Goal: Check status: Check status

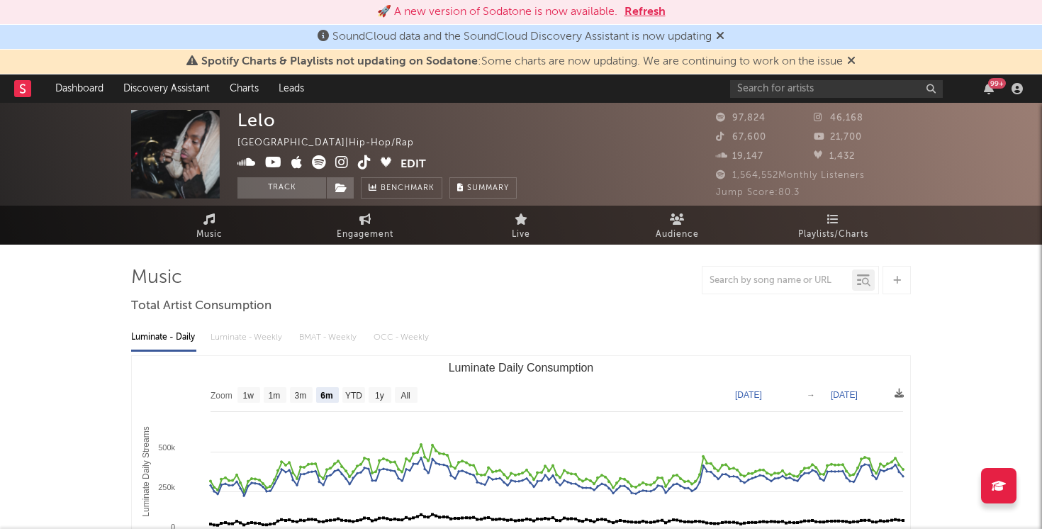
select select "6m"
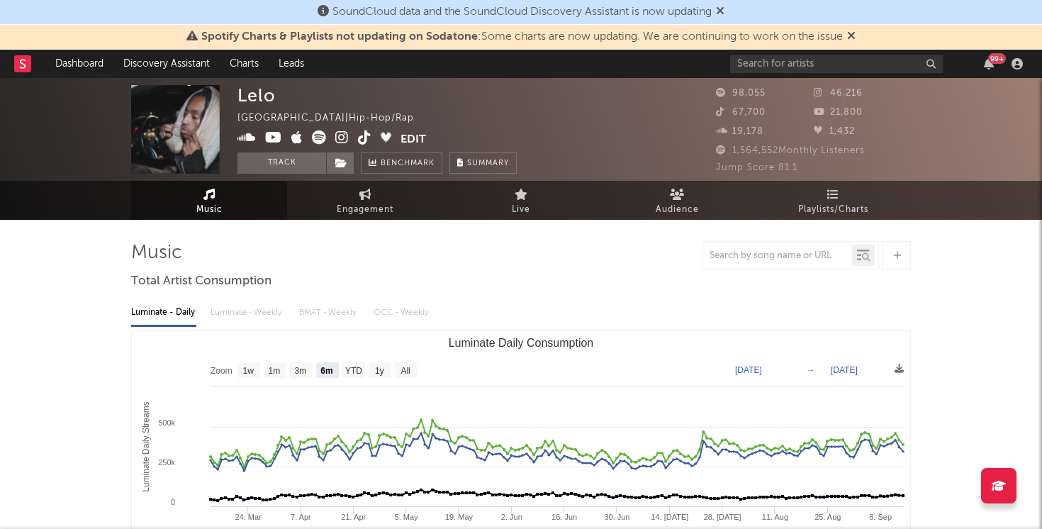
scroll to position [1, 0]
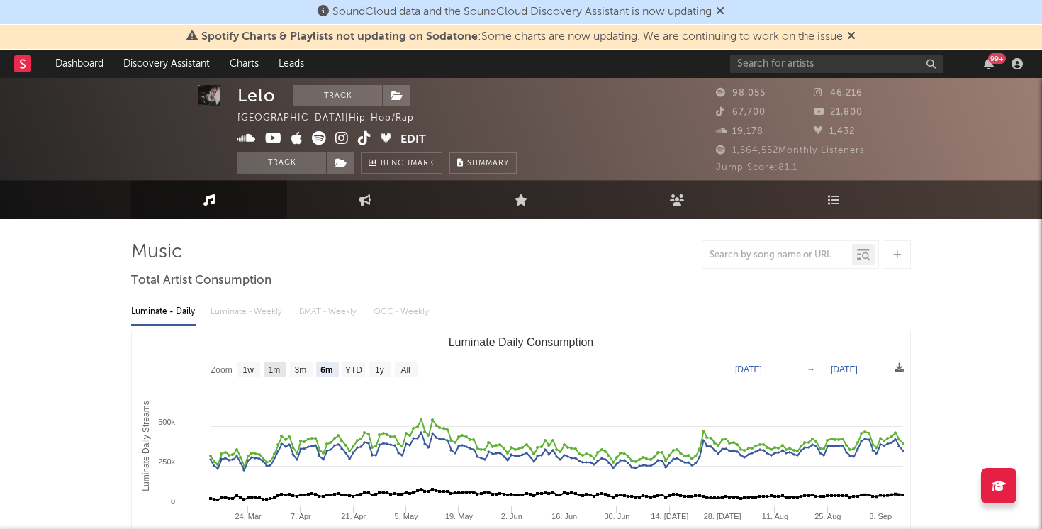
click at [284, 372] on rect "Luminate Daily Consumption" at bounding box center [275, 369] width 23 height 16
select select "1m"
type input "[DATE]"
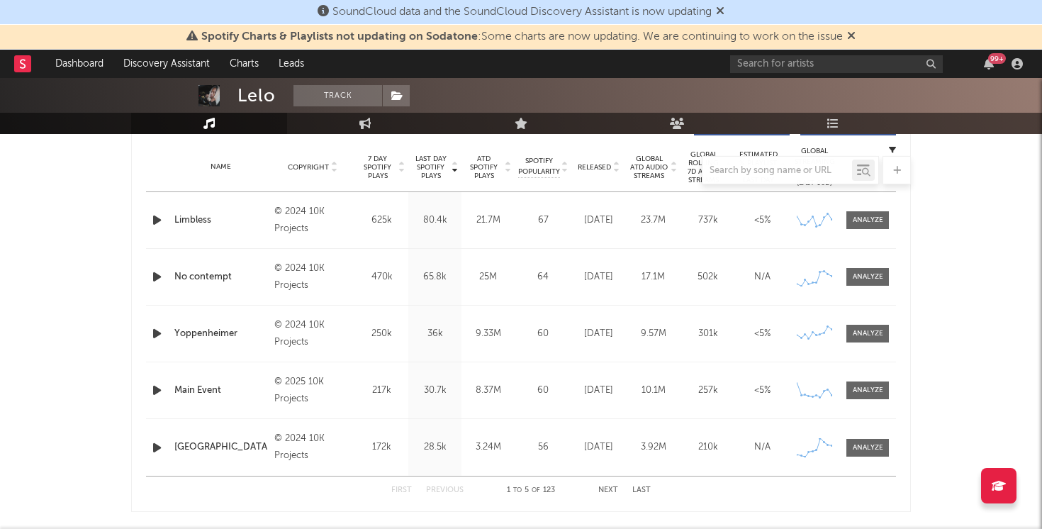
scroll to position [562, 0]
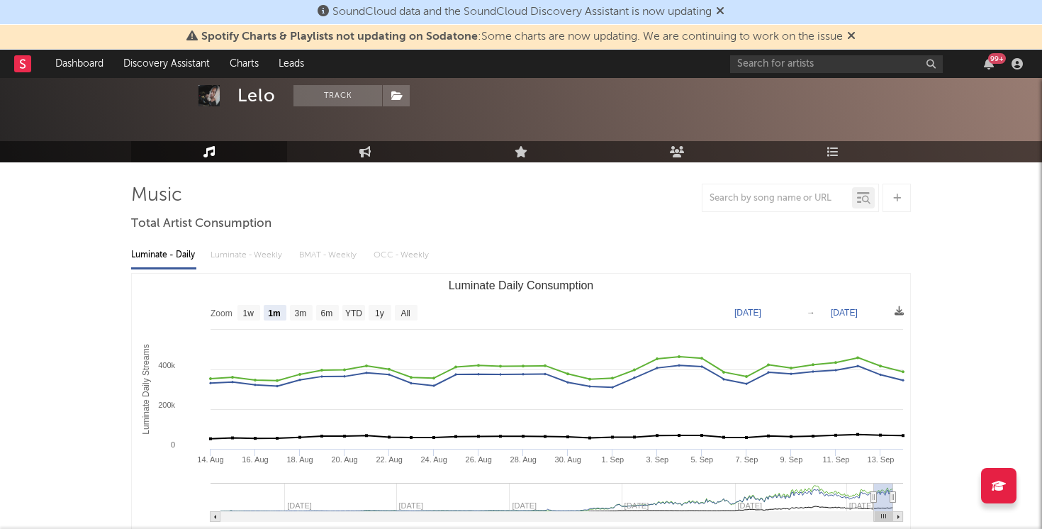
scroll to position [0, 0]
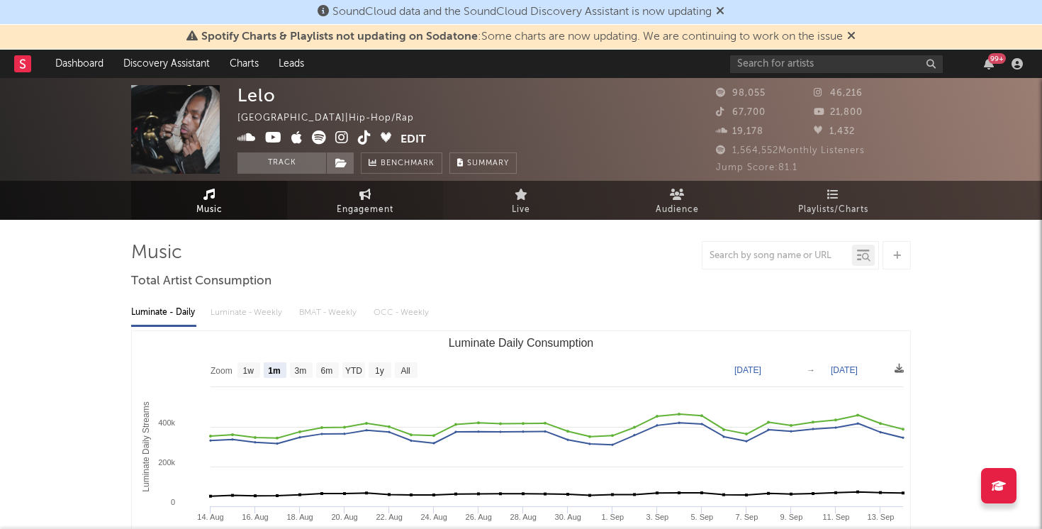
click at [384, 216] on span "Engagement" at bounding box center [365, 209] width 57 height 17
select select "1w"
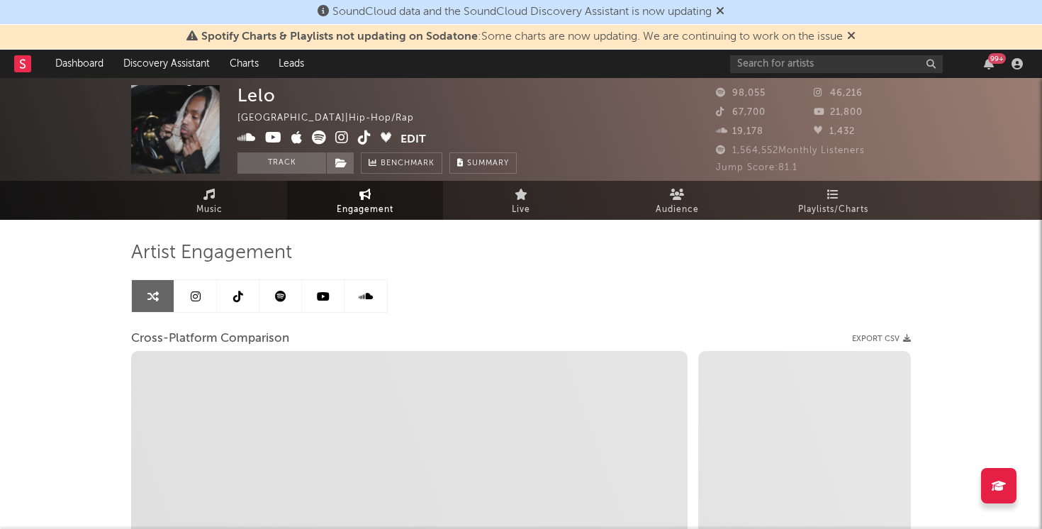
scroll to position [2, 0]
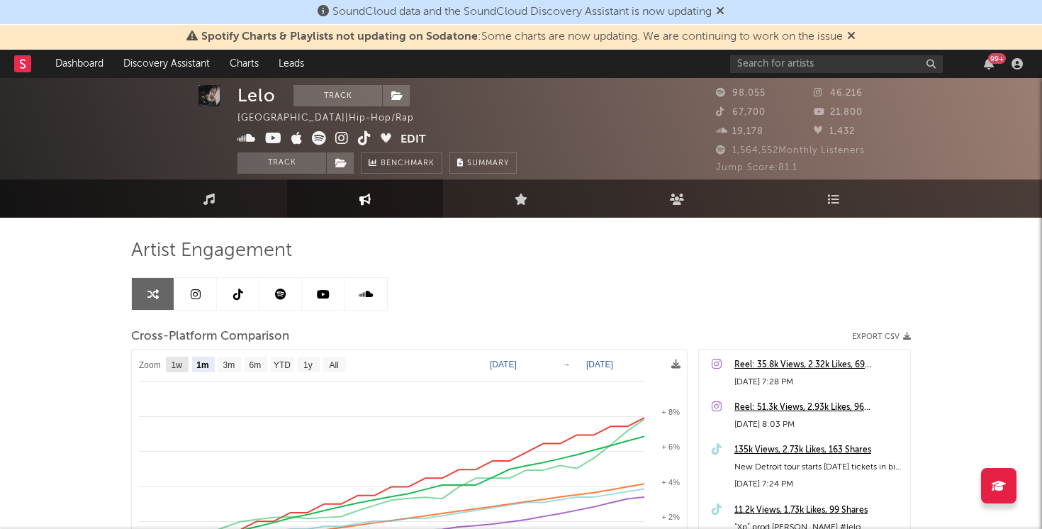
click at [184, 359] on rect at bounding box center [177, 364] width 23 height 16
select select "1w"
type input "[DATE]"
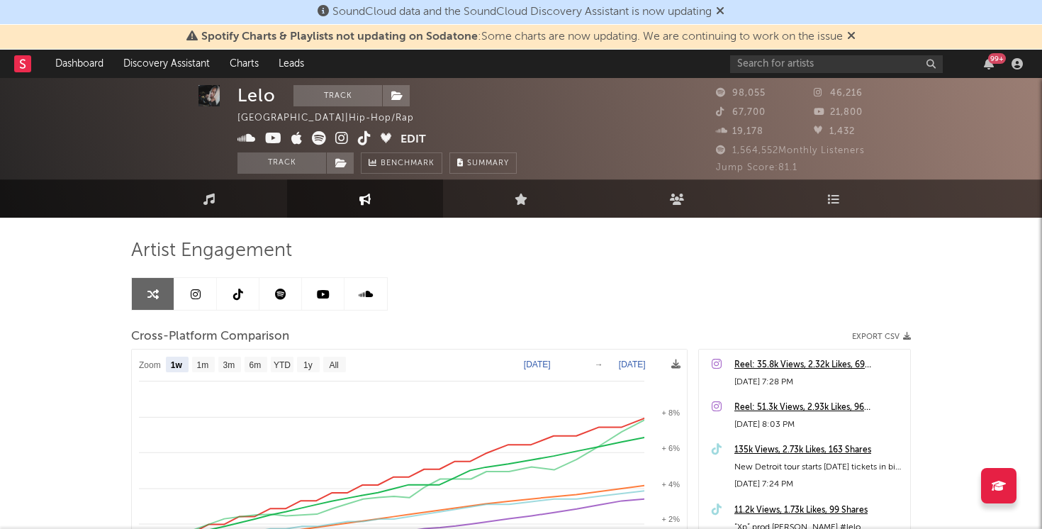
select select "1w"
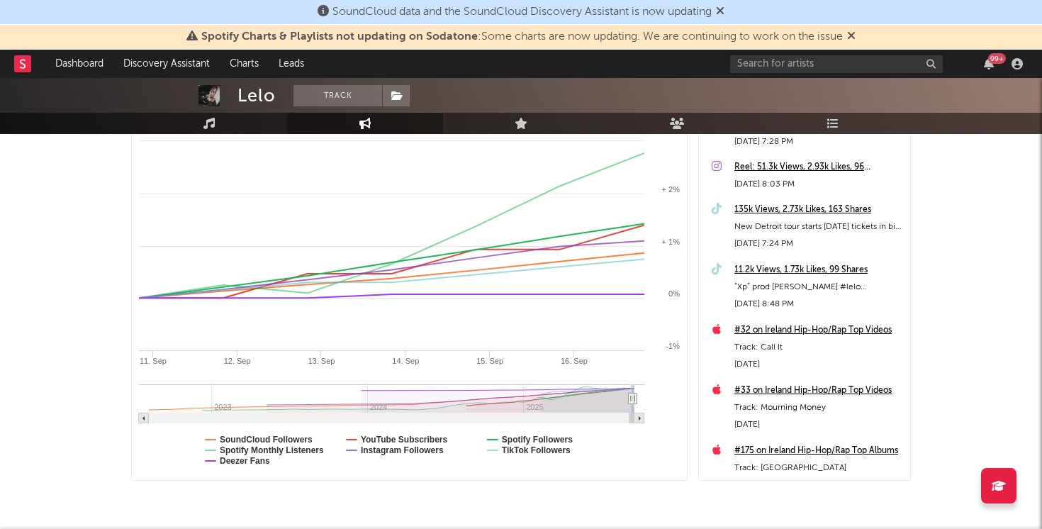
scroll to position [293, 0]
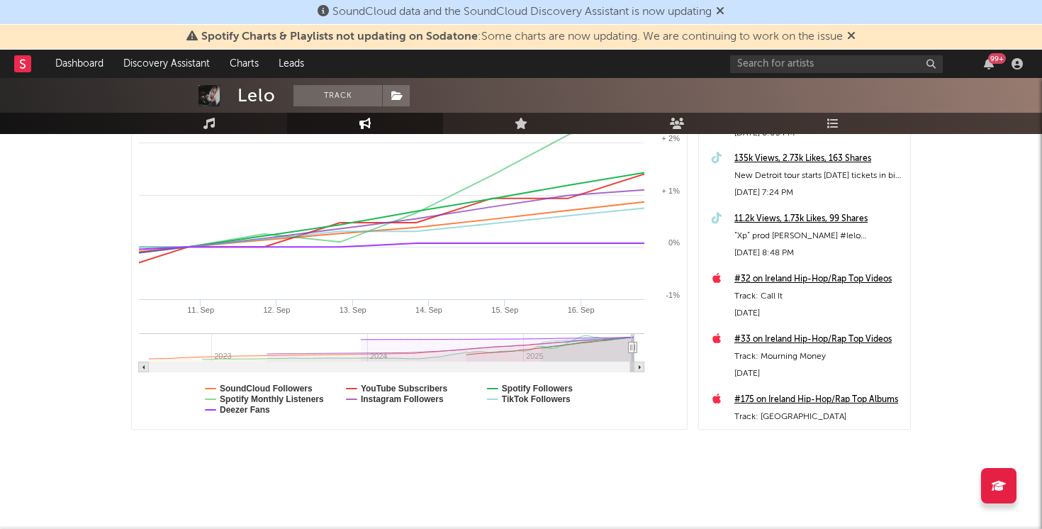
select select "1w"
drag, startPoint x: 631, startPoint y: 350, endPoint x: 647, endPoint y: 359, distance: 17.8
click at [692, 386] on div "Zoom 1w 1m 3m 6m YTD 1y All [DATE] [DATE] Created with Highcharts 10.3.3 [DATE]…" at bounding box center [521, 243] width 780 height 372
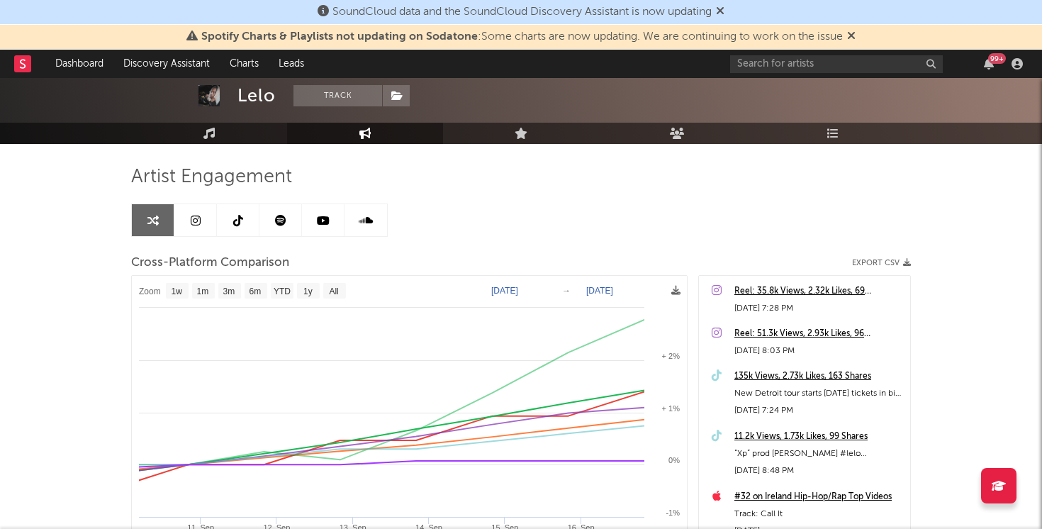
scroll to position [0, 0]
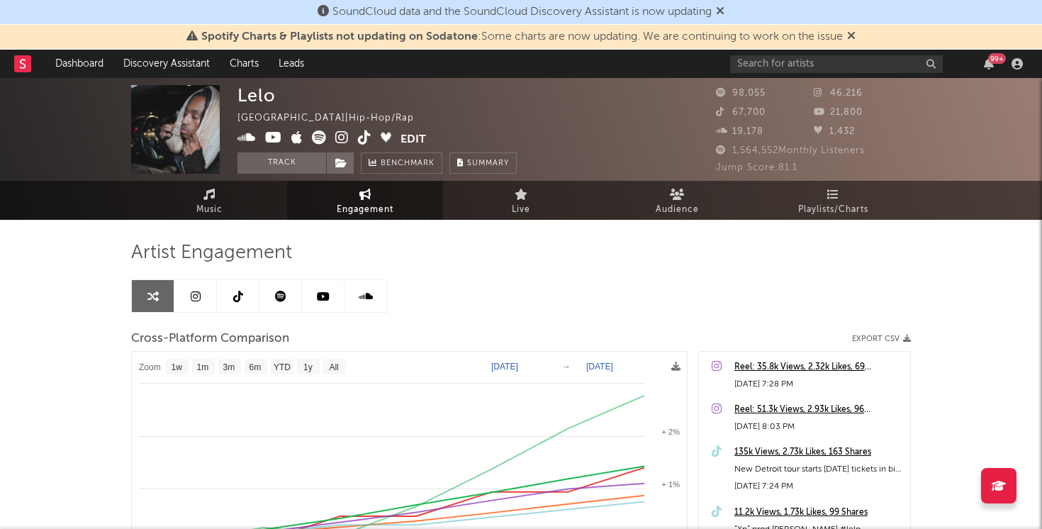
click at [793, 254] on div "Artist Engagement" at bounding box center [521, 253] width 780 height 24
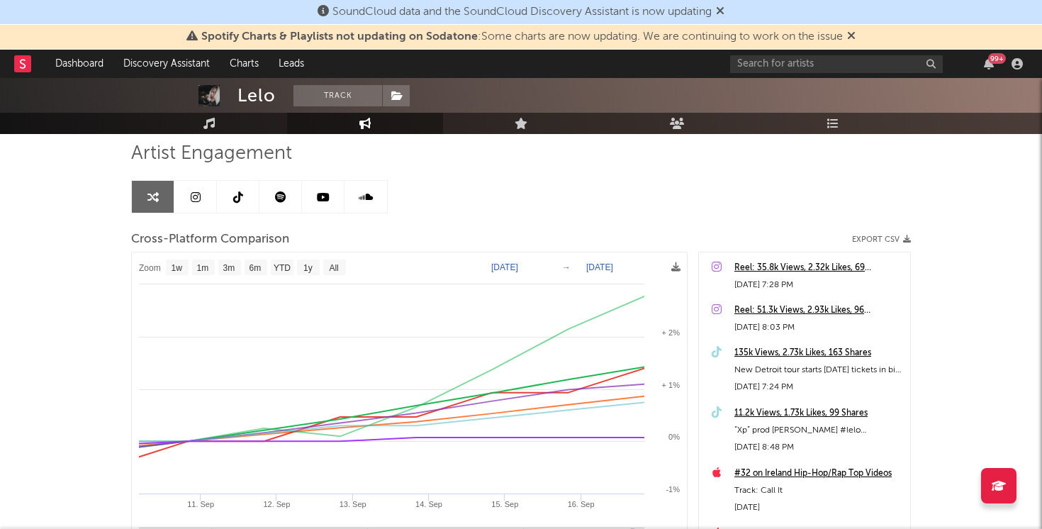
scroll to position [100, 0]
click at [201, 201] on link at bounding box center [195, 196] width 43 height 32
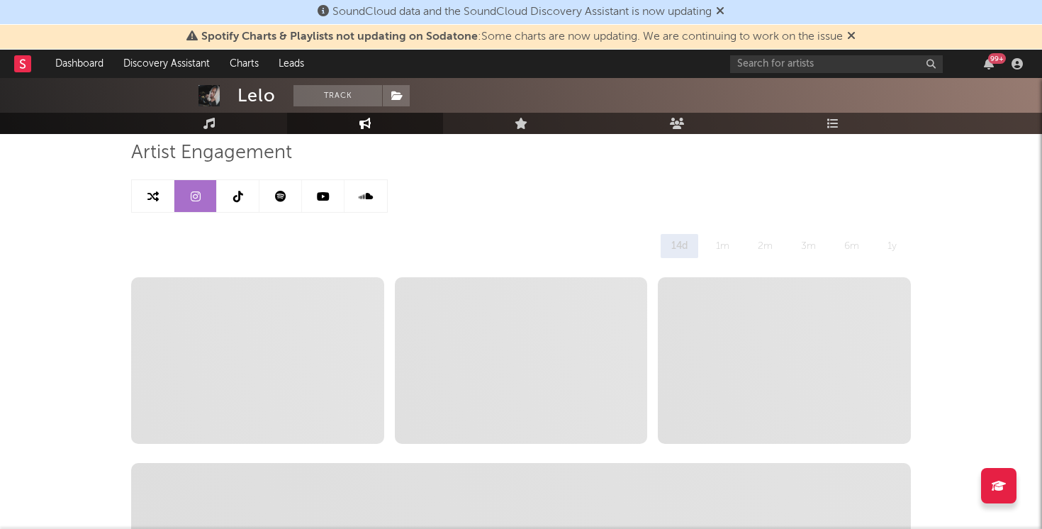
select select "6m"
click at [151, 195] on icon at bounding box center [152, 196] width 11 height 11
select select "1m"
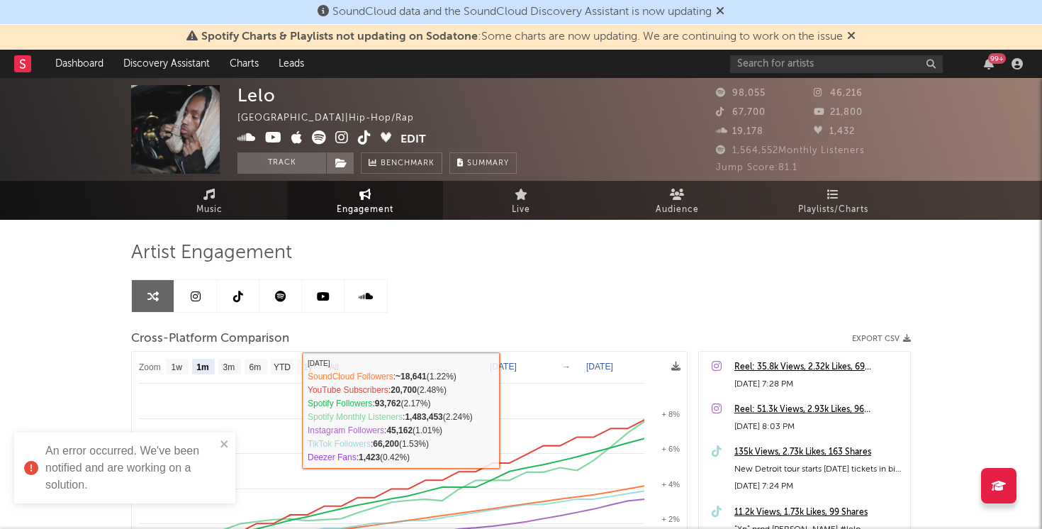
click at [473, 308] on div "Artist Engagement Cross-Platform Comparison Export CSV Zoom 1w 1m 3m 6m YTD 1y …" at bounding box center [521, 482] width 780 height 482
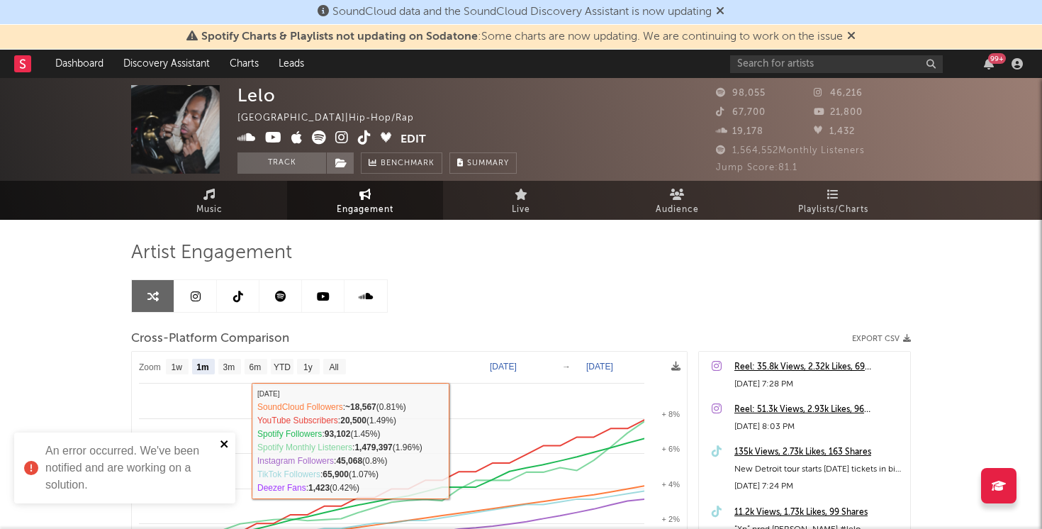
click at [227, 444] on icon "close" at bounding box center [225, 443] width 10 height 11
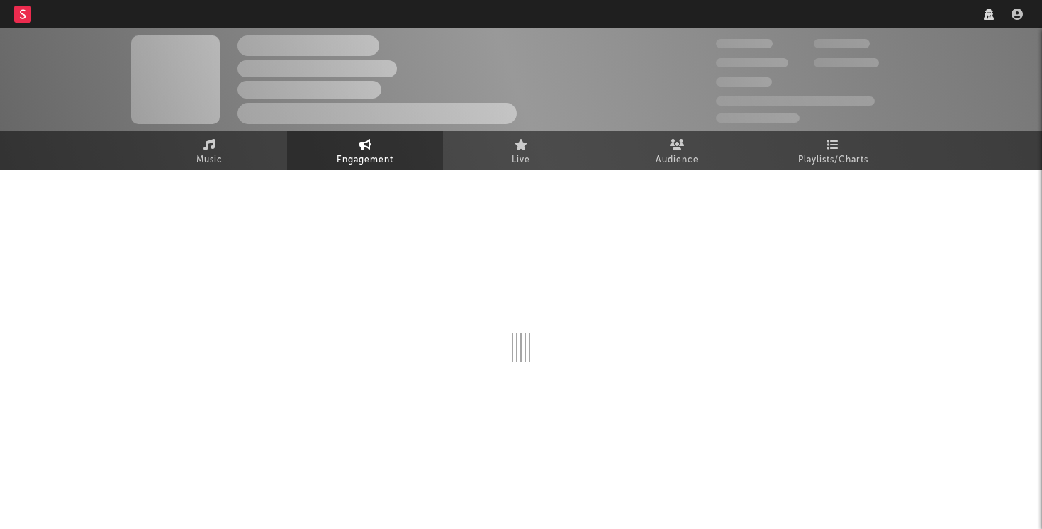
select select "1w"
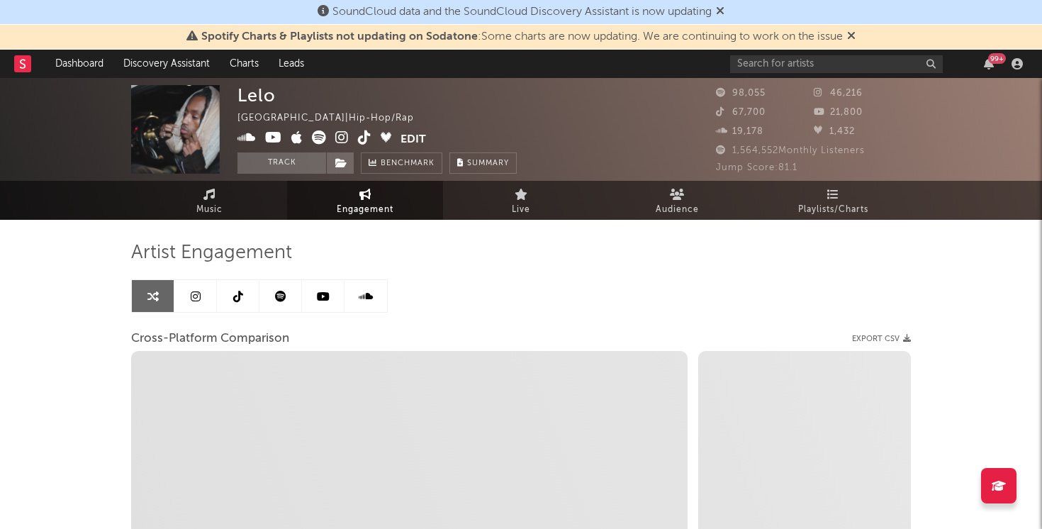
select select "1m"
